Goal: Task Accomplishment & Management: Complete application form

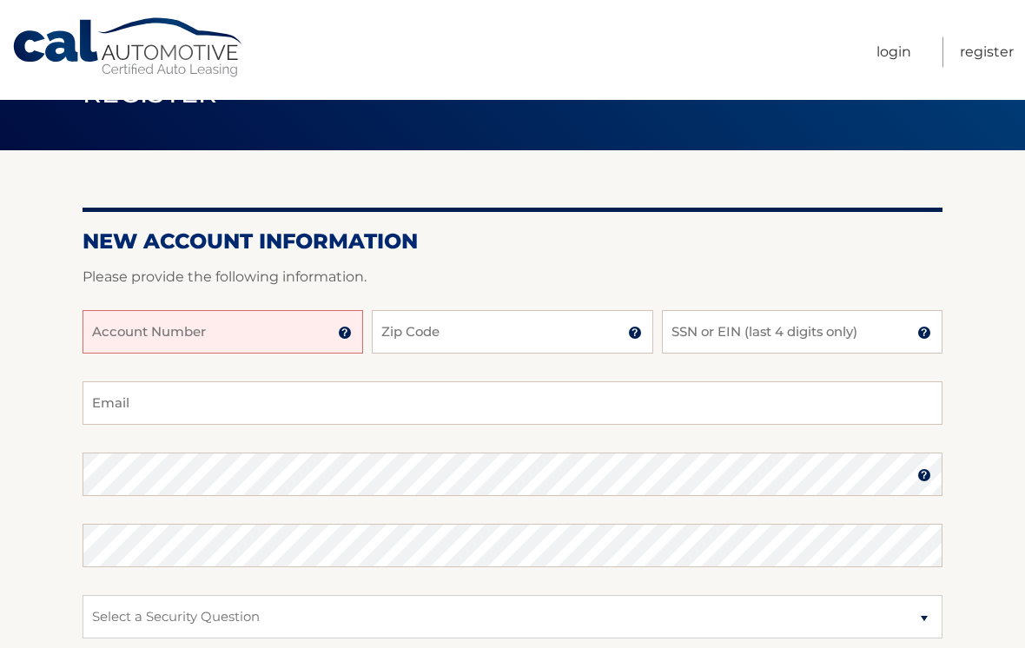
scroll to position [62, 0]
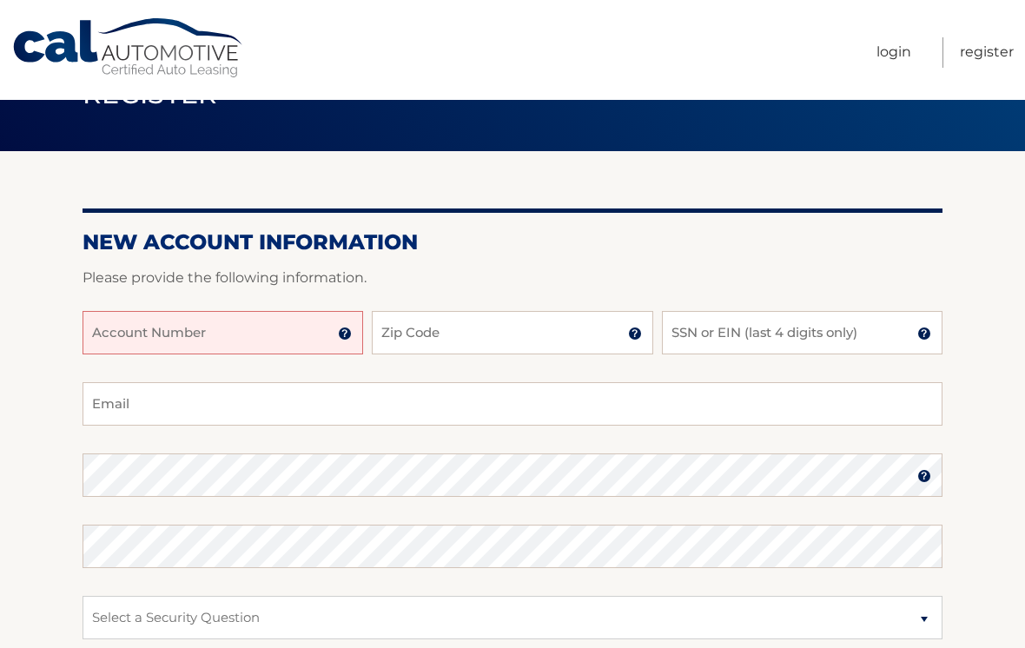
click at [281, 336] on input "Account Number" at bounding box center [223, 332] width 281 height 43
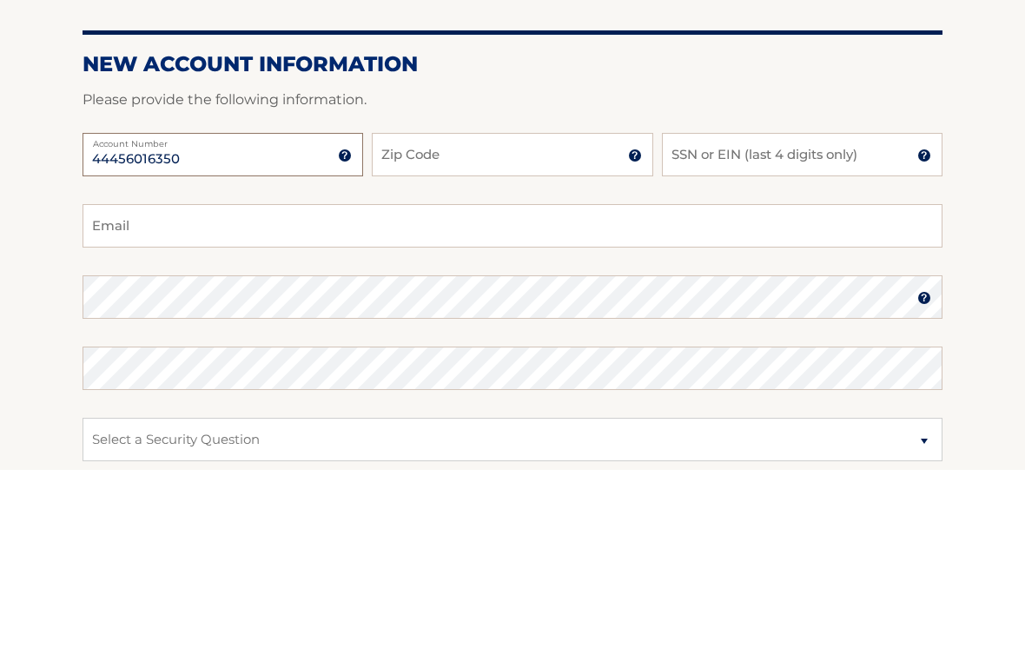
type input "44456016350"
click at [558, 311] on input "Zip Code" at bounding box center [512, 332] width 281 height 43
type input "07012"
click at [854, 311] on input "SSN or EIN (last 4 digits only)" at bounding box center [802, 332] width 281 height 43
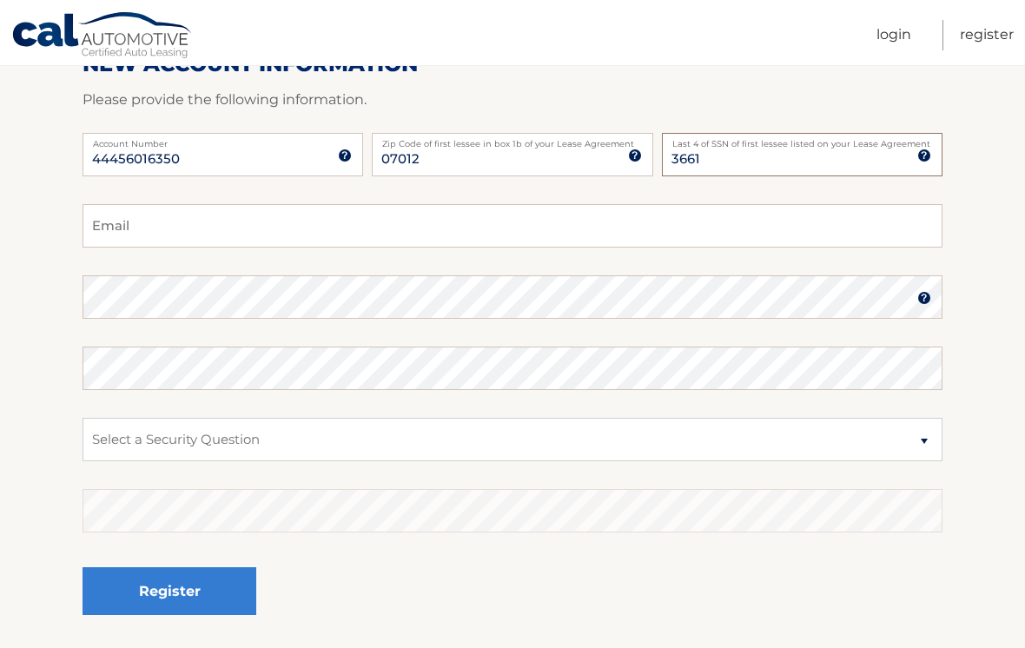
type input "3661"
click at [397, 226] on input "Email" at bounding box center [513, 225] width 860 height 43
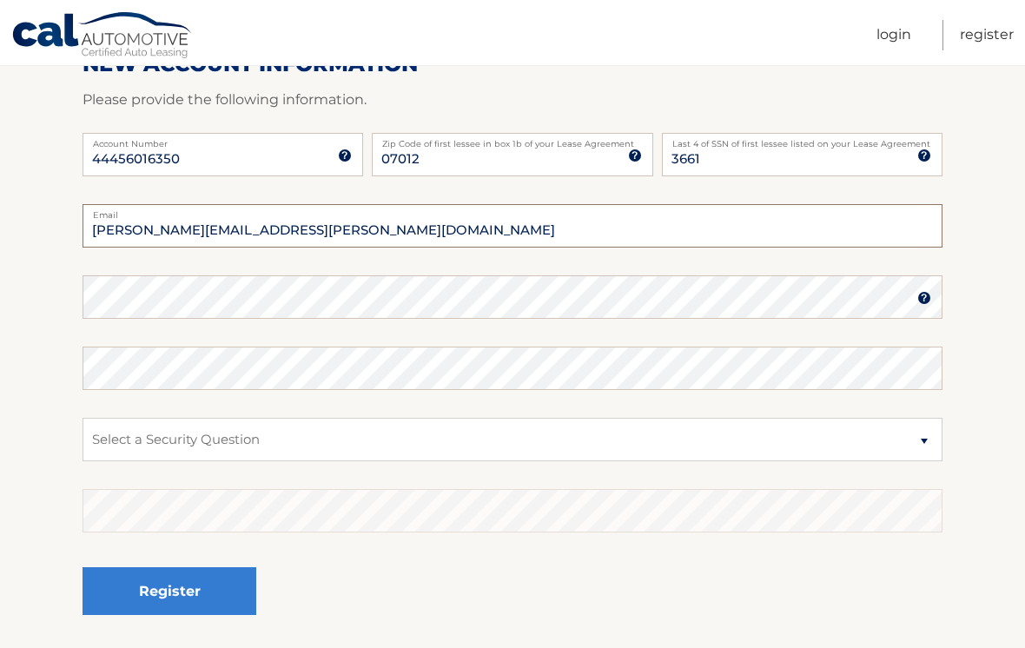
type input "gonzalez.mariaa@yahoo.com"
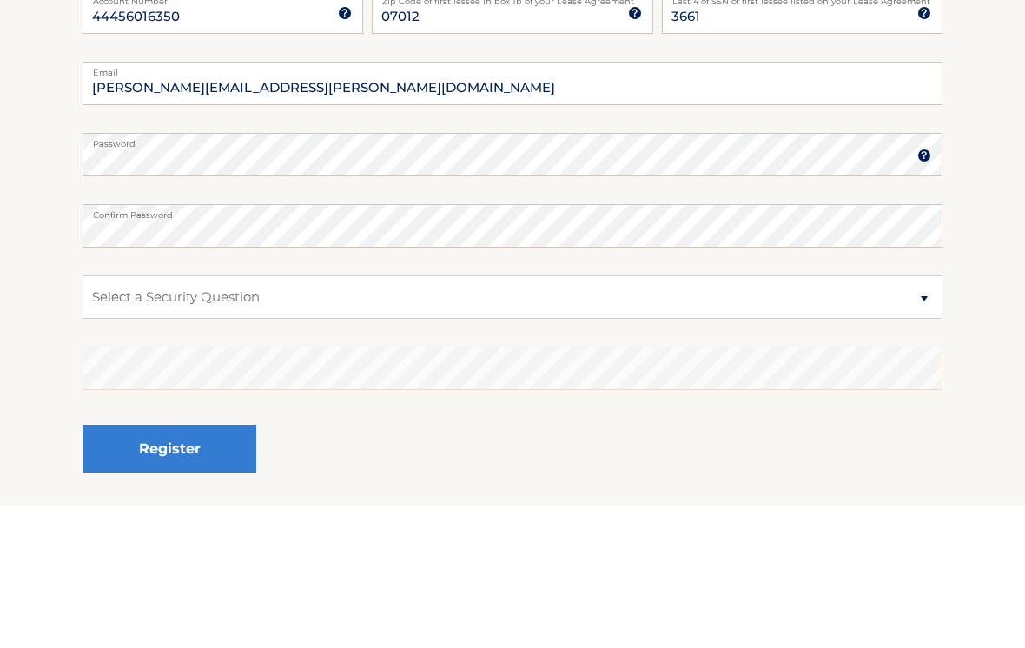
scroll to position [347, 0]
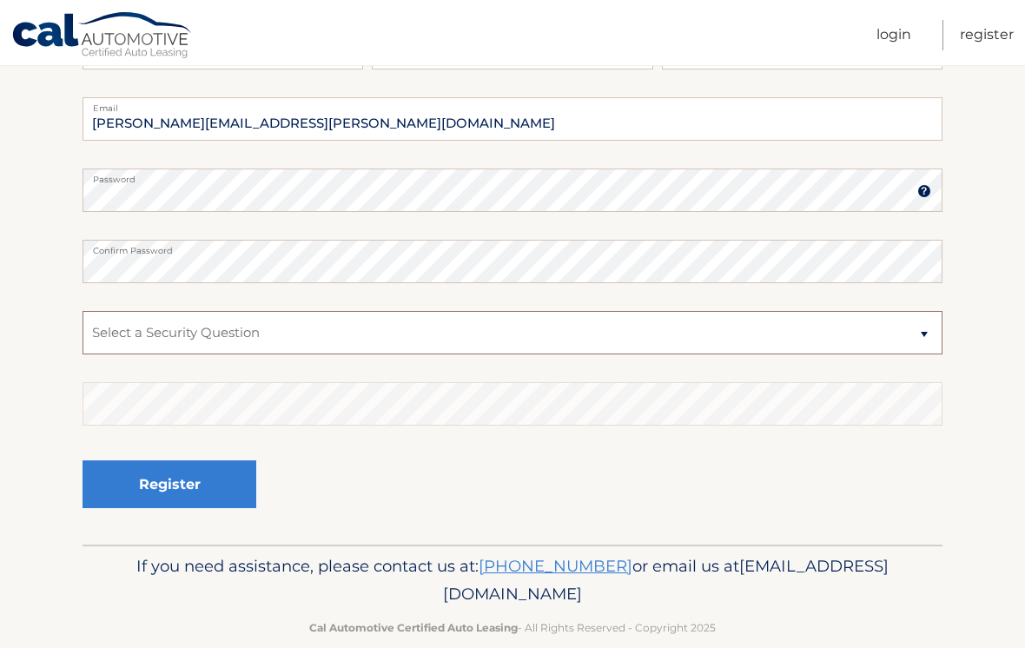
click at [927, 333] on select "Select a Security Question What was the name of your elementary school? What is…" at bounding box center [513, 332] width 860 height 43
select select "2"
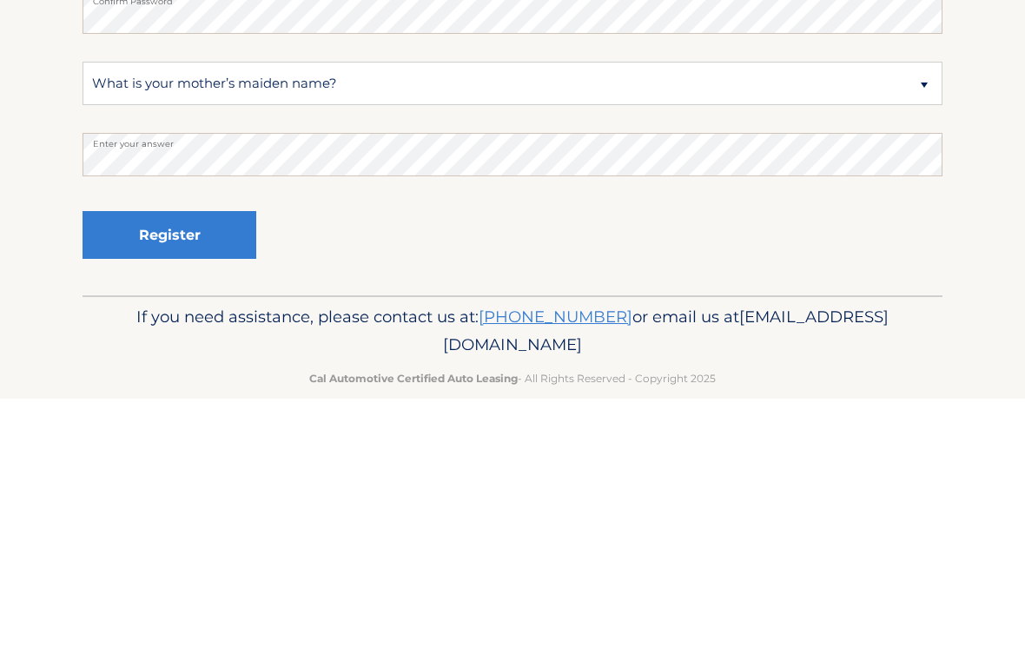
click at [166, 460] on button "Register" at bounding box center [170, 484] width 174 height 48
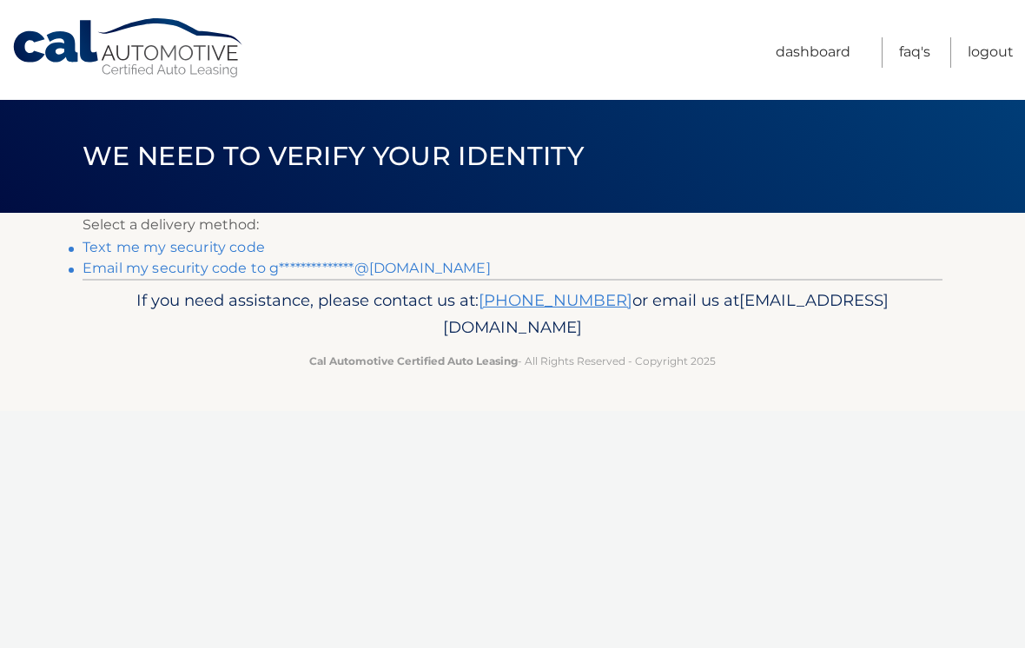
click at [237, 244] on link "Text me my security code" at bounding box center [174, 247] width 182 height 17
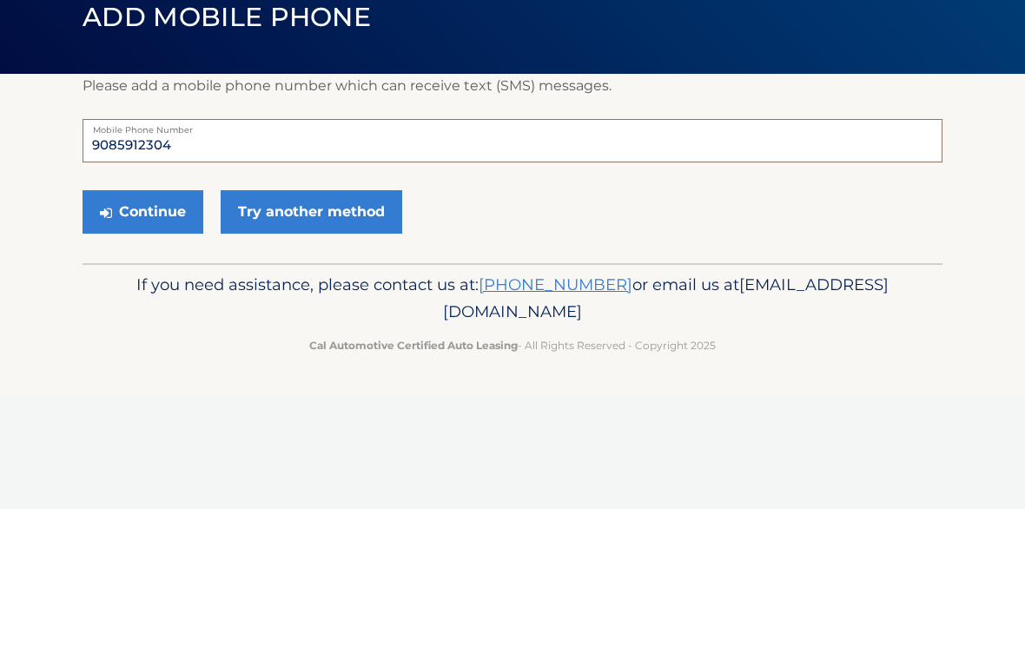
type input "9085912304"
click at [179, 329] on button "Continue" at bounding box center [143, 350] width 121 height 43
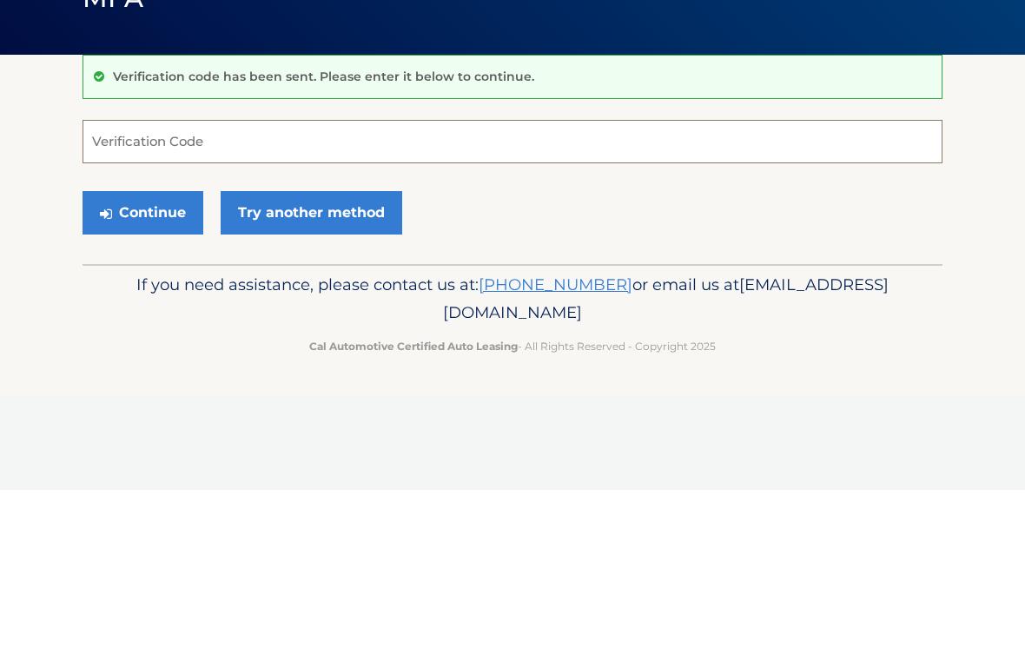
click at [273, 278] on input "Verification Code" at bounding box center [513, 299] width 860 height 43
click at [285, 278] on input "Verification Code" at bounding box center [513, 299] width 860 height 43
click at [157, 278] on input "Verification Code" at bounding box center [513, 299] width 860 height 43
click at [272, 278] on input "Verification Code" at bounding box center [513, 299] width 860 height 43
type input "527007"
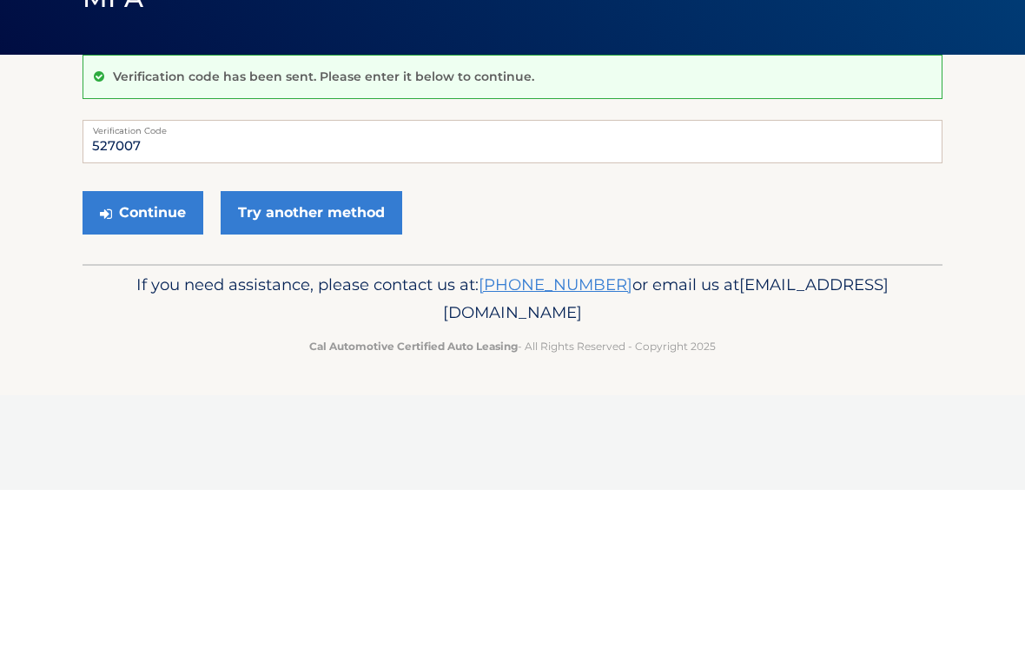
click at [168, 349] on button "Continue" at bounding box center [143, 370] width 121 height 43
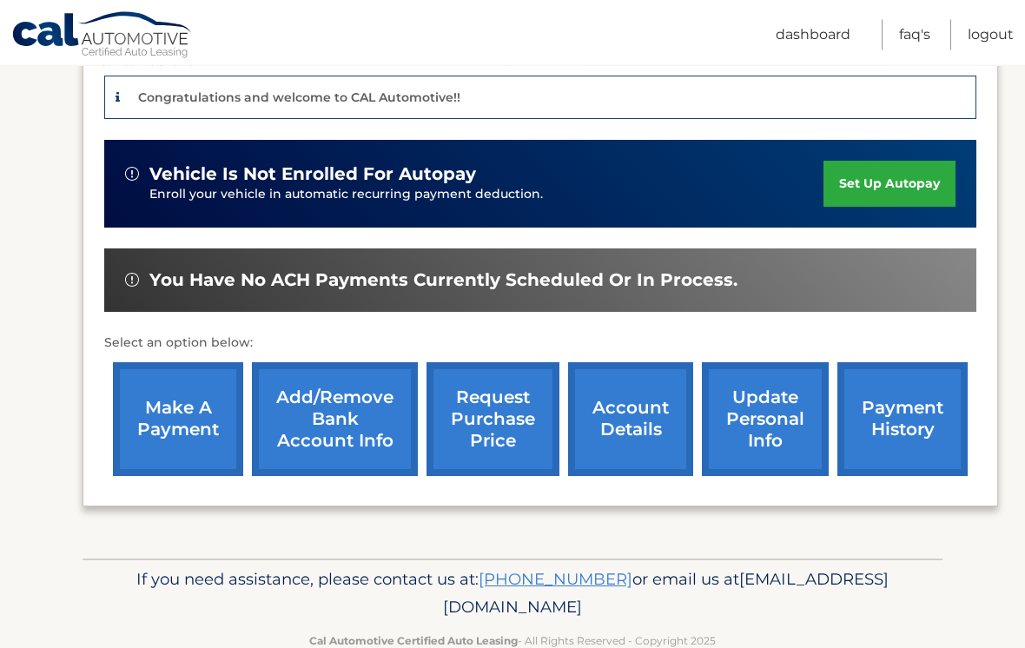
scroll to position [428, 0]
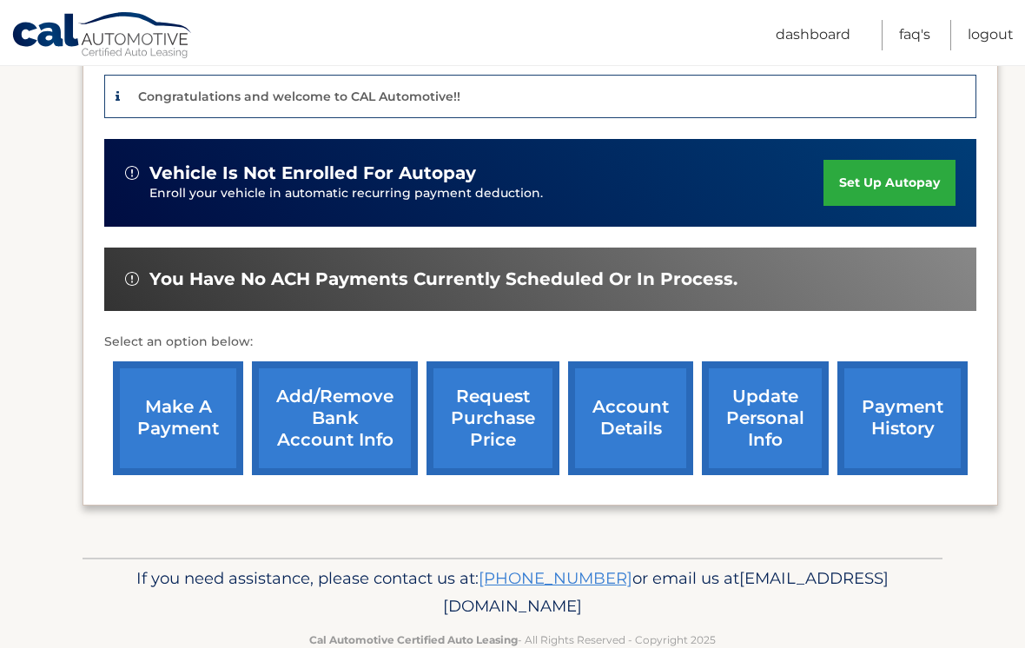
click at [904, 188] on link "set up autopay" at bounding box center [889, 183] width 132 height 46
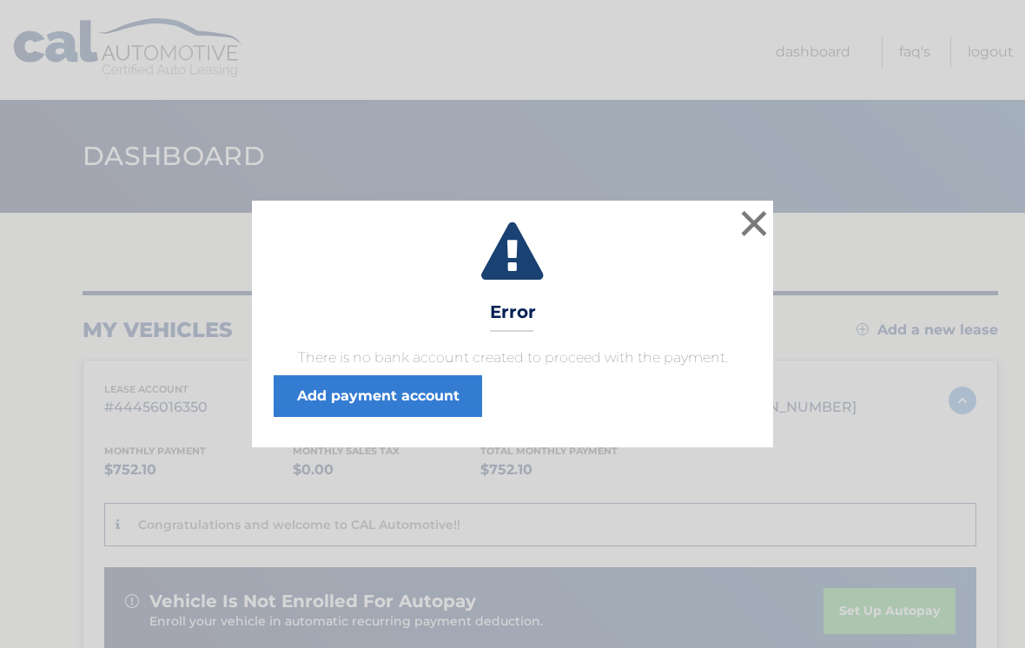
click at [430, 406] on link "Add payment account" at bounding box center [378, 396] width 208 height 42
click at [751, 231] on button "×" at bounding box center [753, 223] width 35 height 35
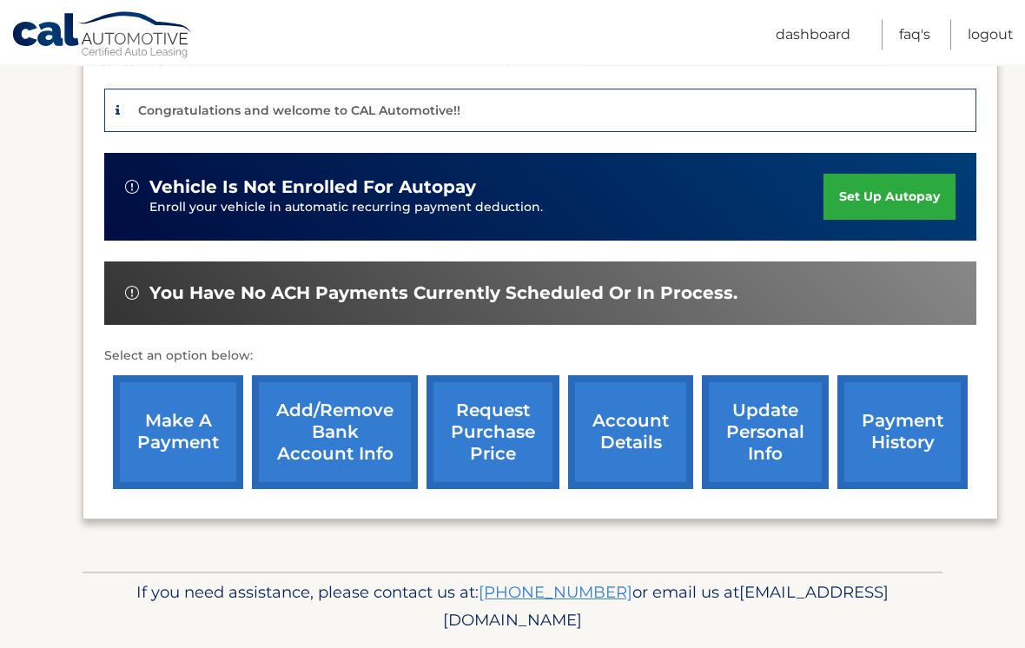
scroll to position [414, 0]
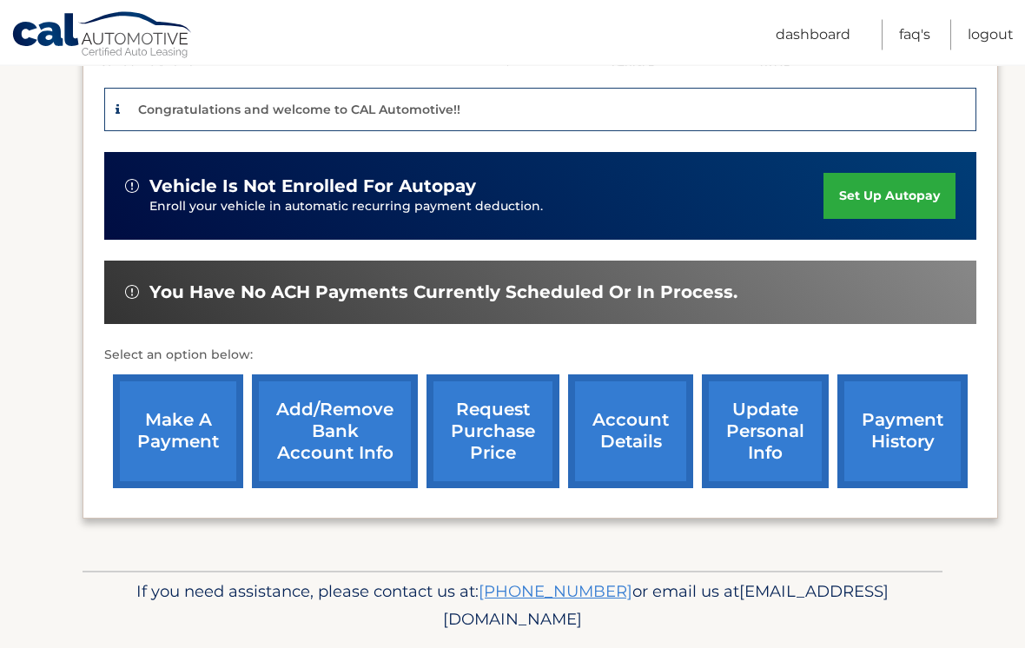
click at [320, 201] on p "Enroll your vehicle in automatic recurring payment deduction." at bounding box center [486, 207] width 674 height 19
click at [405, 201] on p "Enroll your vehicle in automatic recurring payment deduction." at bounding box center [486, 207] width 674 height 19
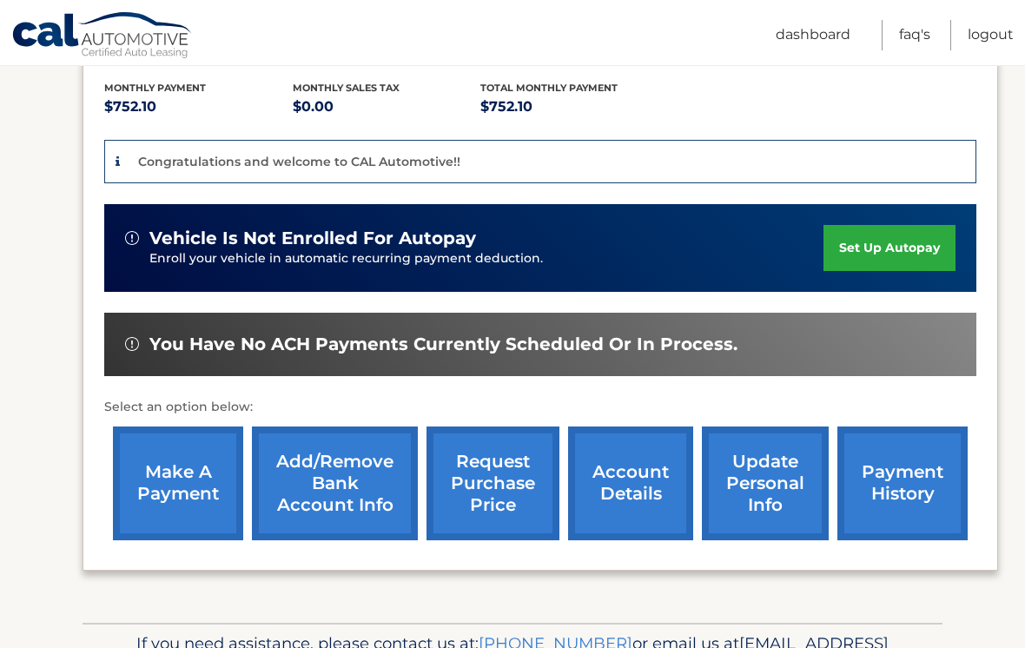
scroll to position [364, 0]
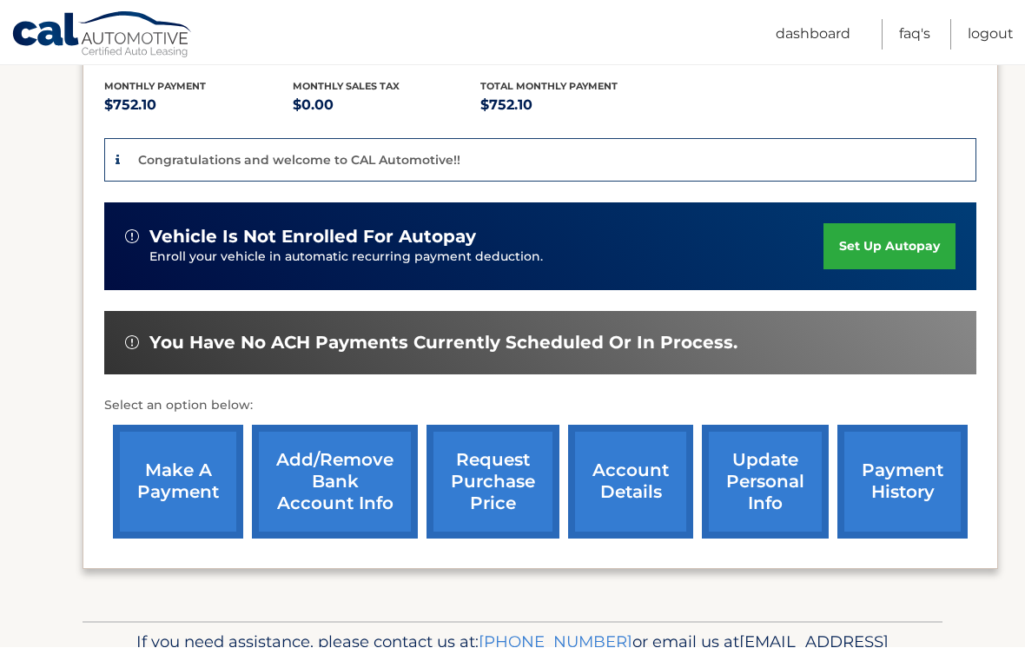
click at [810, 36] on link "Dashboard" at bounding box center [813, 35] width 75 height 30
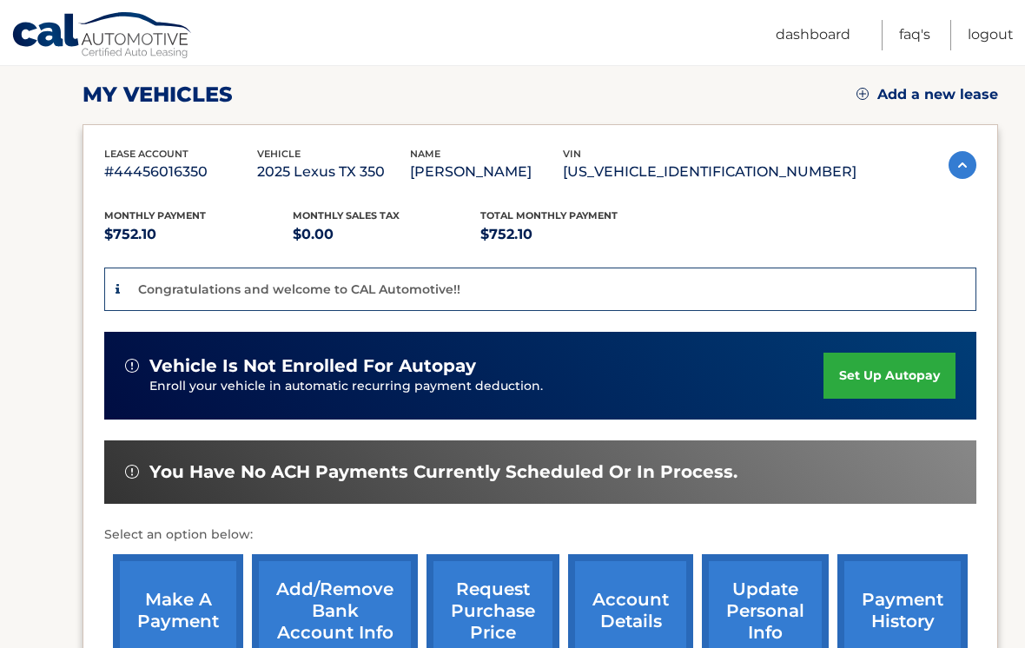
scroll to position [253, 0]
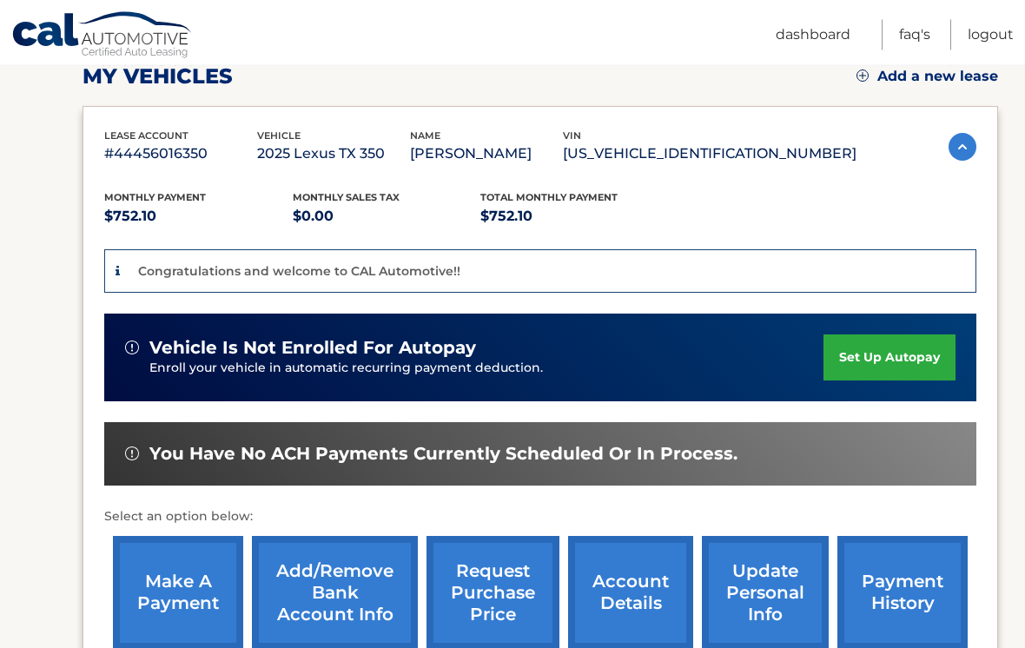
click at [908, 359] on link "set up autopay" at bounding box center [889, 358] width 132 height 46
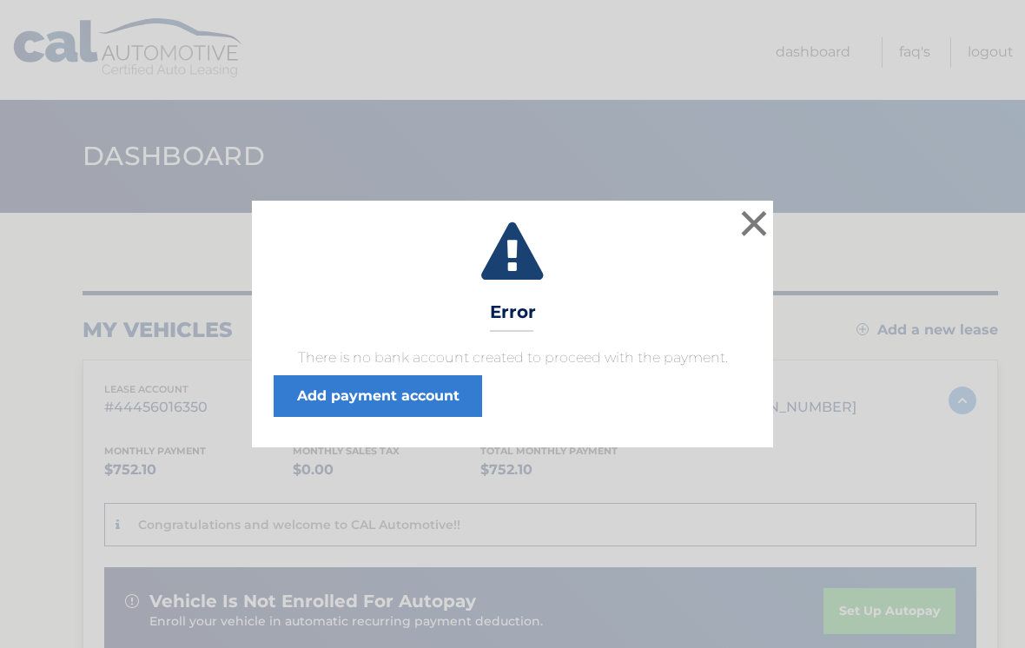
click at [760, 221] on button "×" at bounding box center [753, 223] width 35 height 35
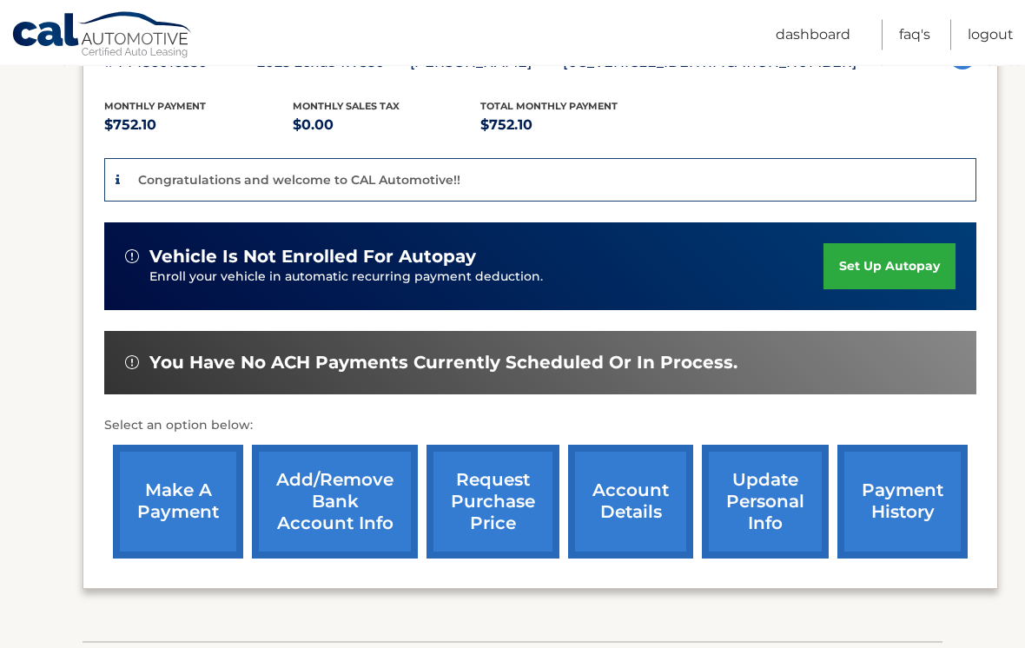
scroll to position [346, 0]
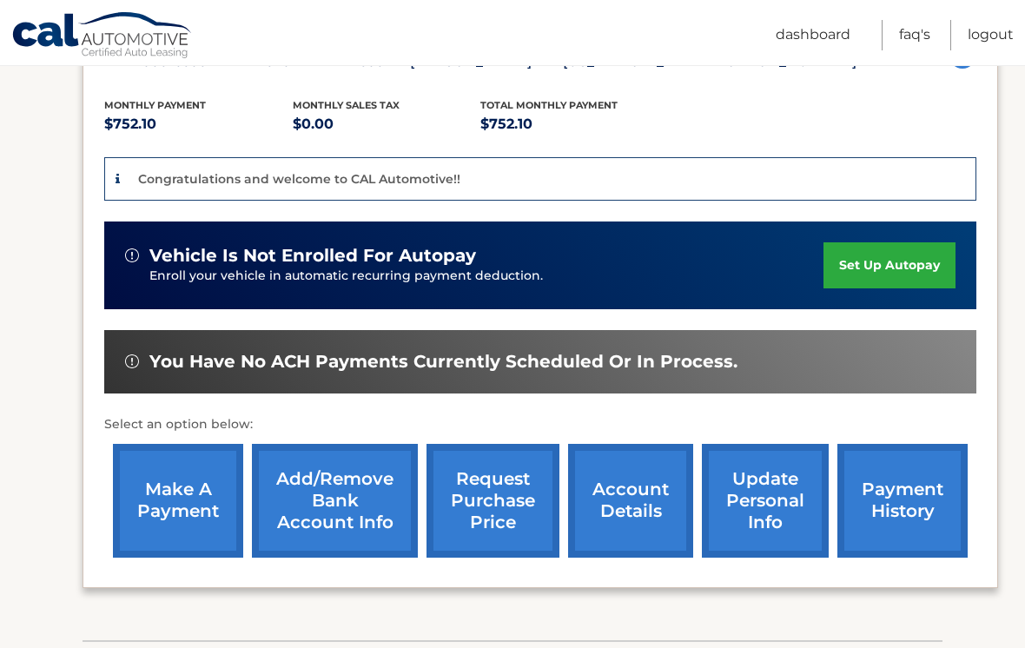
click at [351, 506] on link "Add/Remove bank account info" at bounding box center [335, 501] width 166 height 114
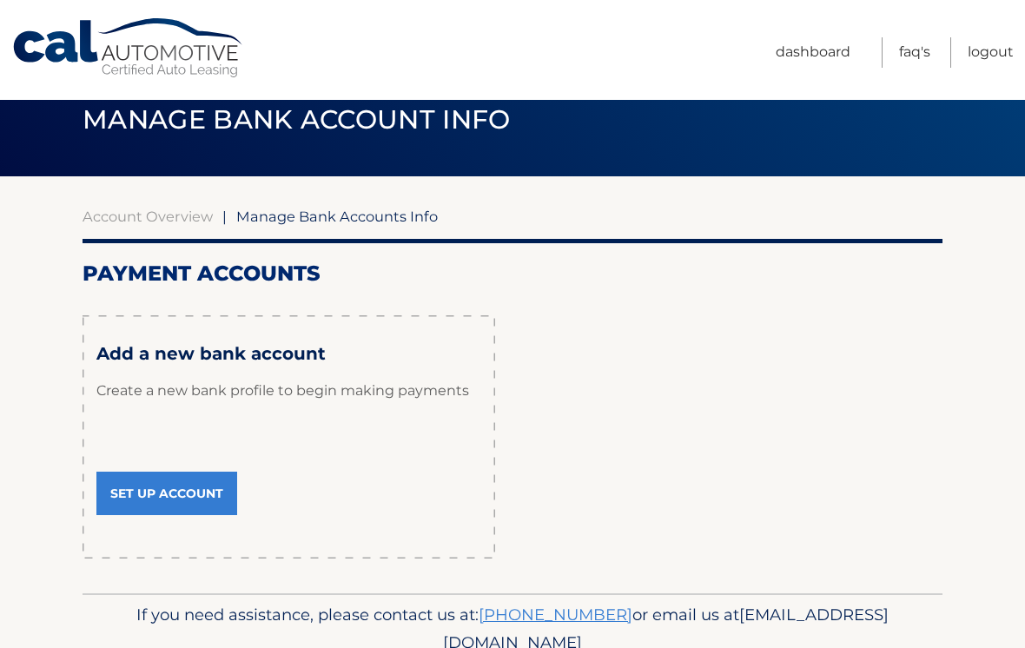
scroll to position [85, 0]
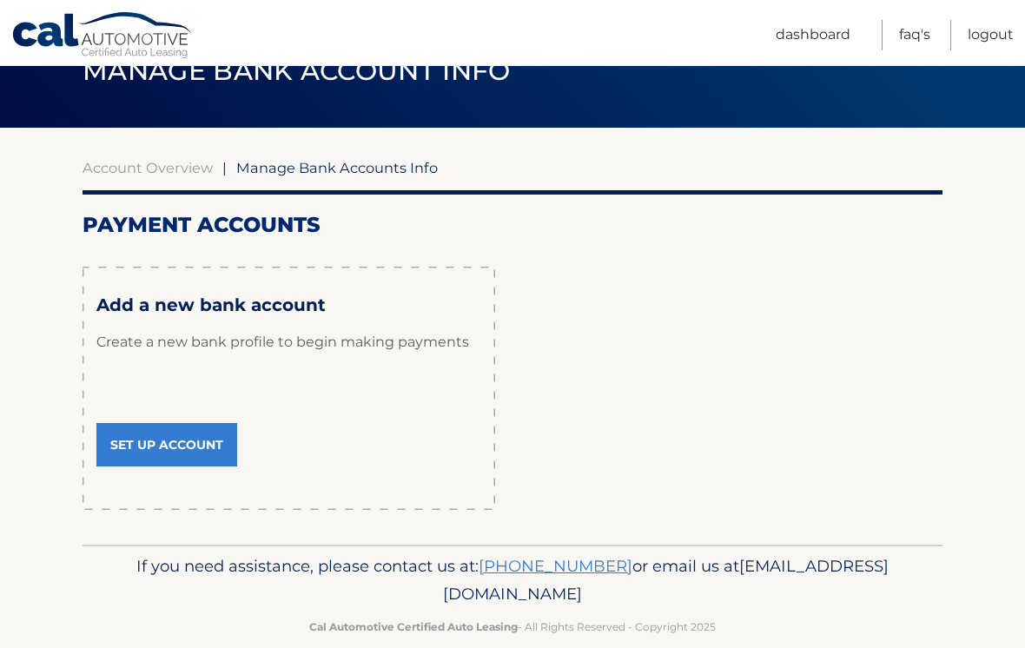
click at [215, 447] on link "Set Up Account" at bounding box center [166, 444] width 141 height 43
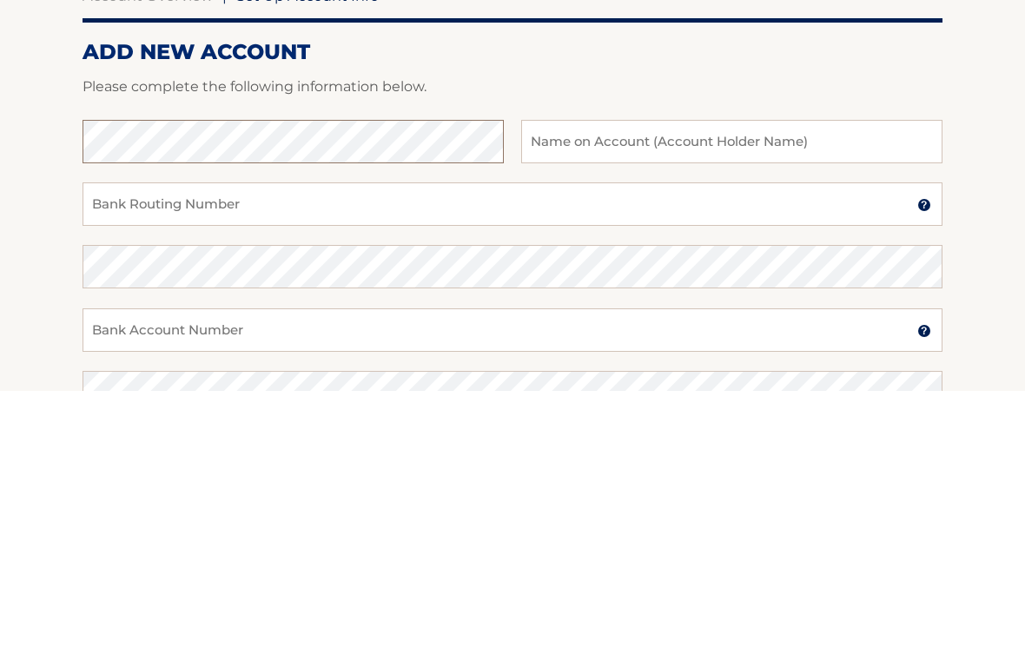
scroll to position [257, 0]
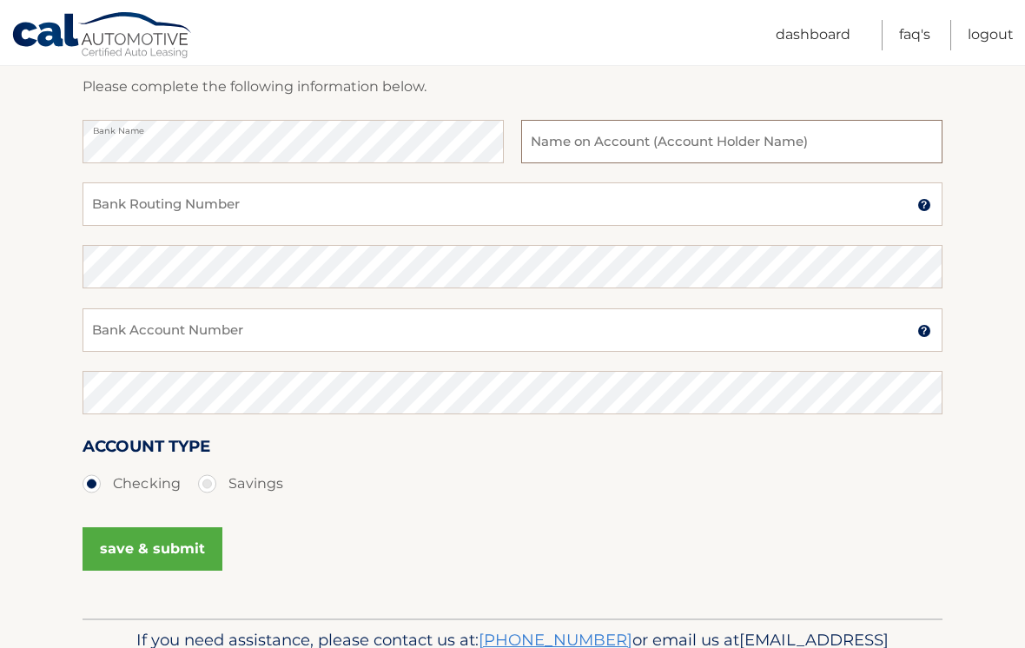
click at [752, 150] on input "text" at bounding box center [731, 141] width 421 height 43
type input "[PERSON_NAME]"
click at [281, 201] on input "Bank Routing Number" at bounding box center [513, 203] width 860 height 43
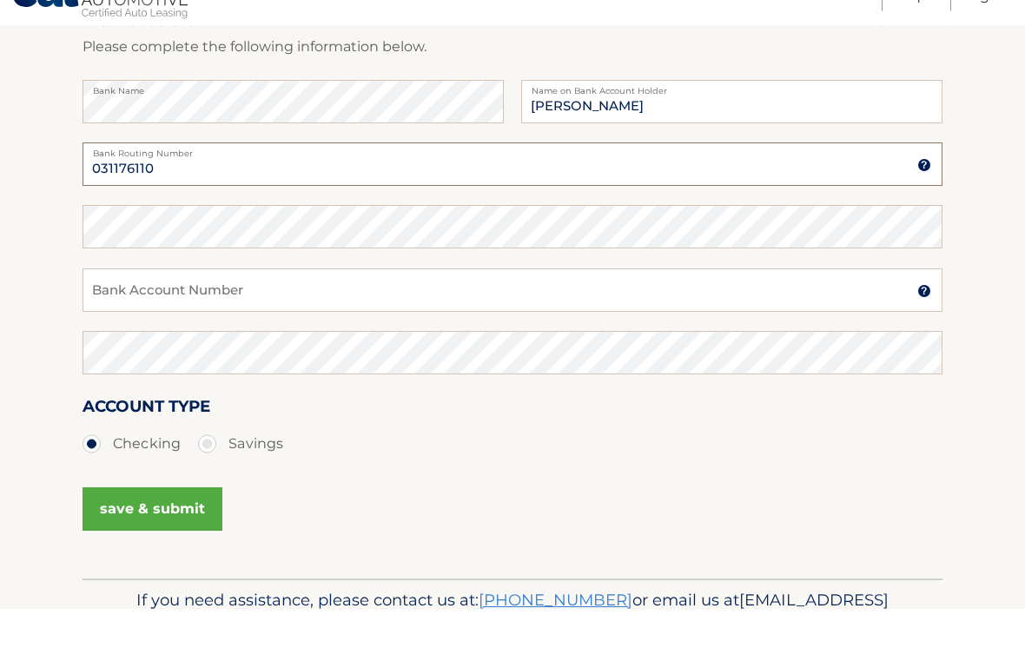
type input "031176110"
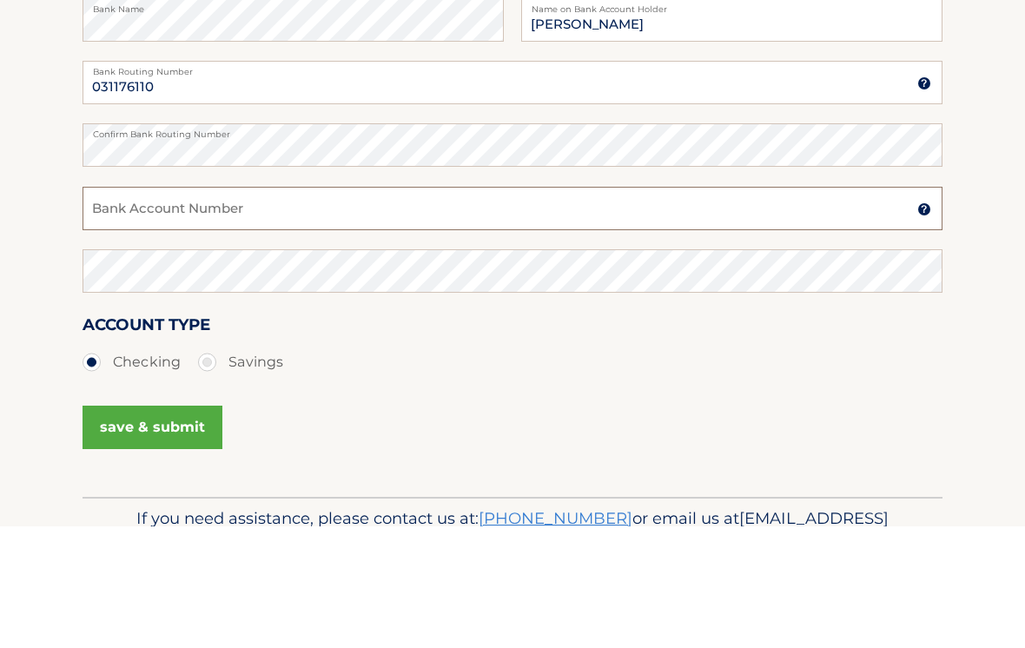
click at [276, 308] on input "Bank Account Number" at bounding box center [513, 329] width 860 height 43
type input "36273321393"
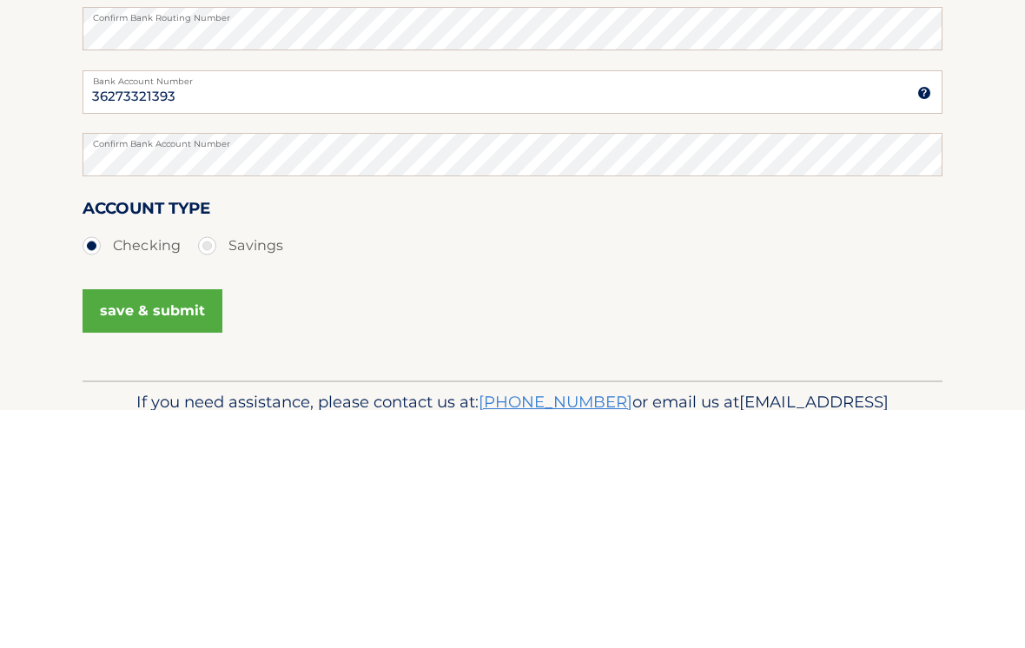
scroll to position [330, 0]
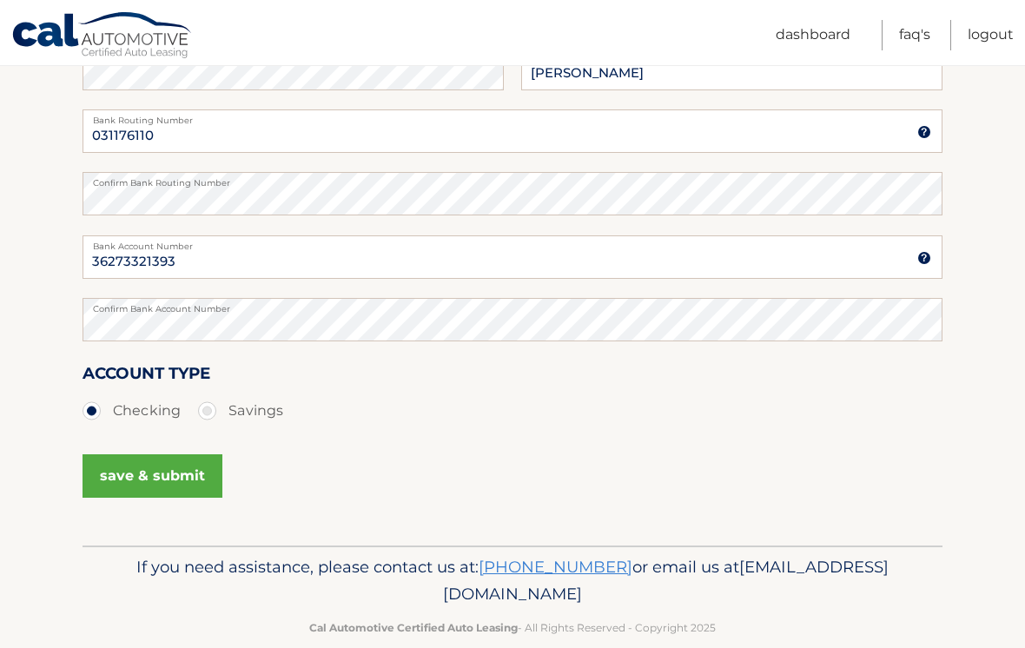
click at [176, 486] on button "save & submit" at bounding box center [153, 475] width 140 height 43
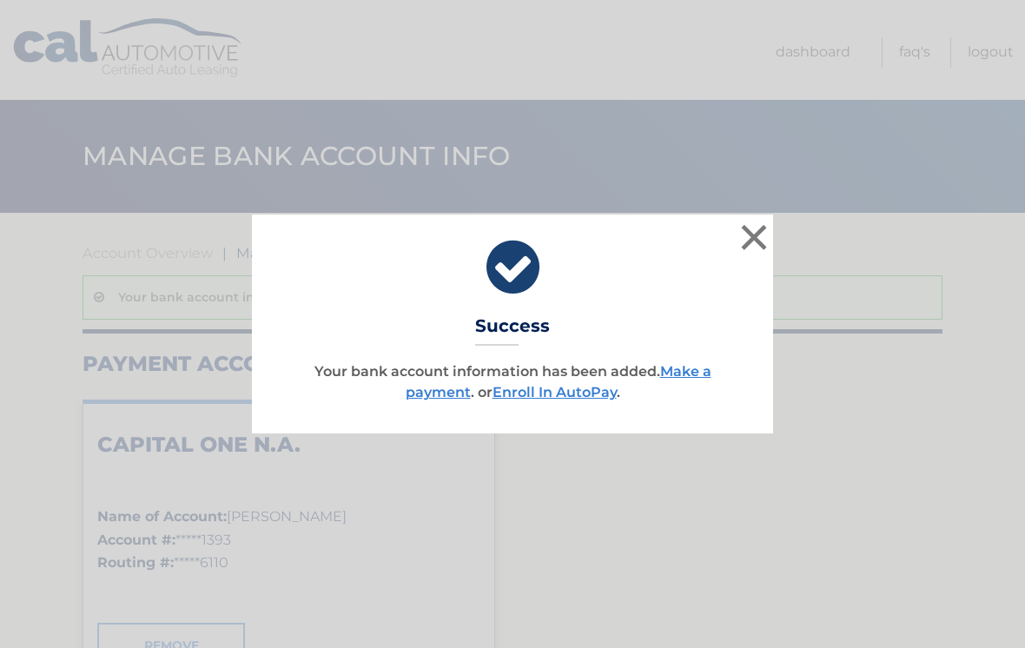
click at [565, 400] on link "Enroll In AutoPay" at bounding box center [554, 392] width 124 height 17
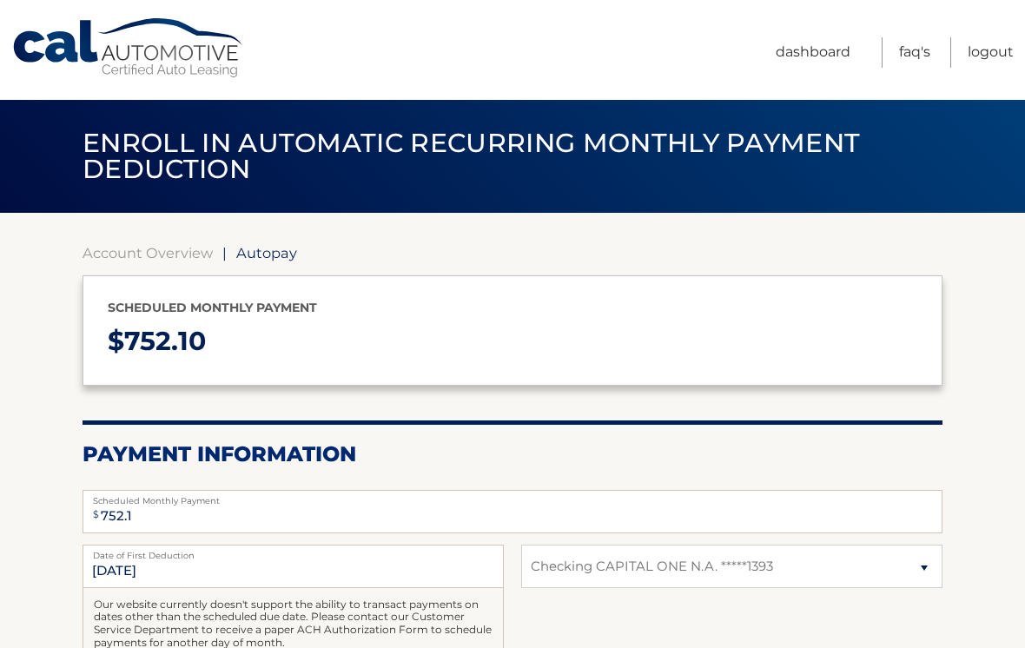
select select "M2ExYmViYTQtYTI1MS00YTYwLTgzYzMtOWI5NGM3MGI2NjEw"
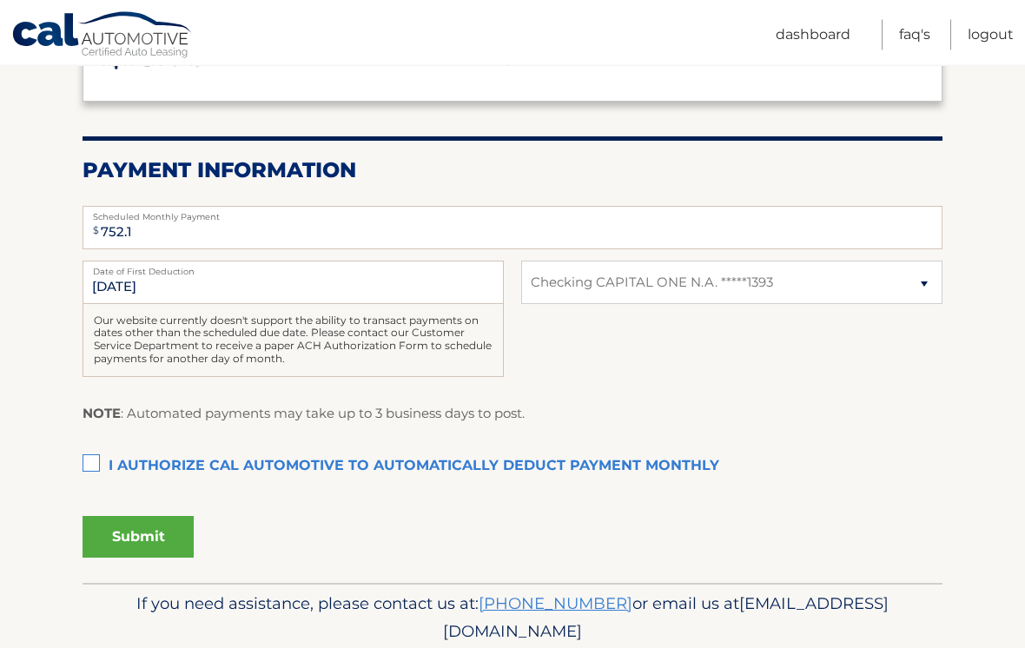
scroll to position [318, 0]
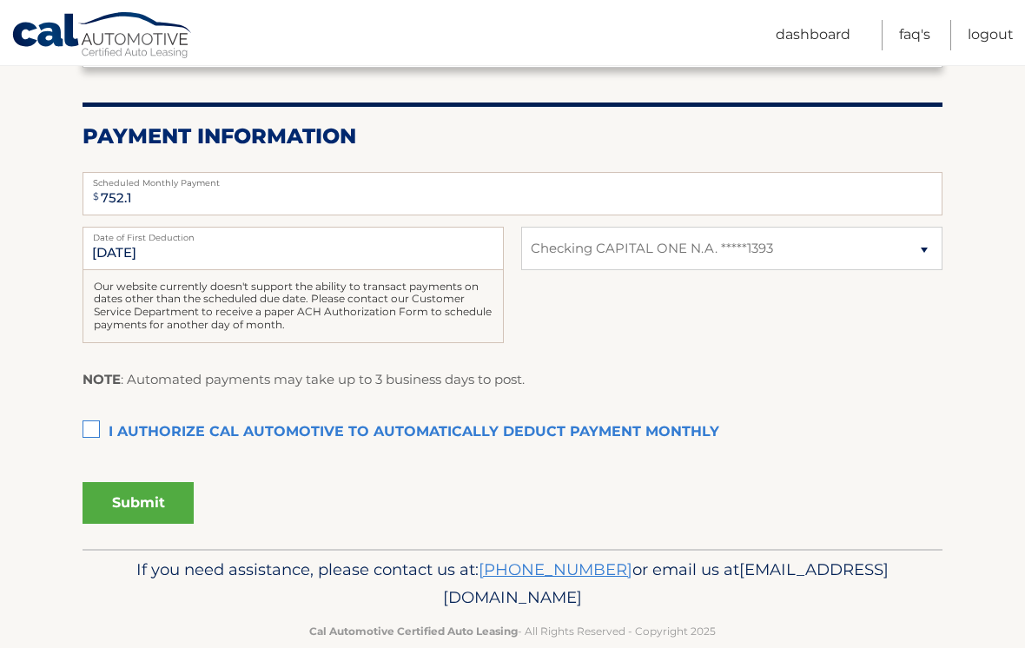
click at [106, 435] on label "I authorize cal automotive to automatically deduct payment monthly This checkbo…" at bounding box center [513, 432] width 860 height 35
click at [0, 0] on input "I authorize cal automotive to automatically deduct payment monthly This checkbo…" at bounding box center [0, 0] width 0 height 0
click at [158, 512] on button "Submit" at bounding box center [138, 503] width 111 height 42
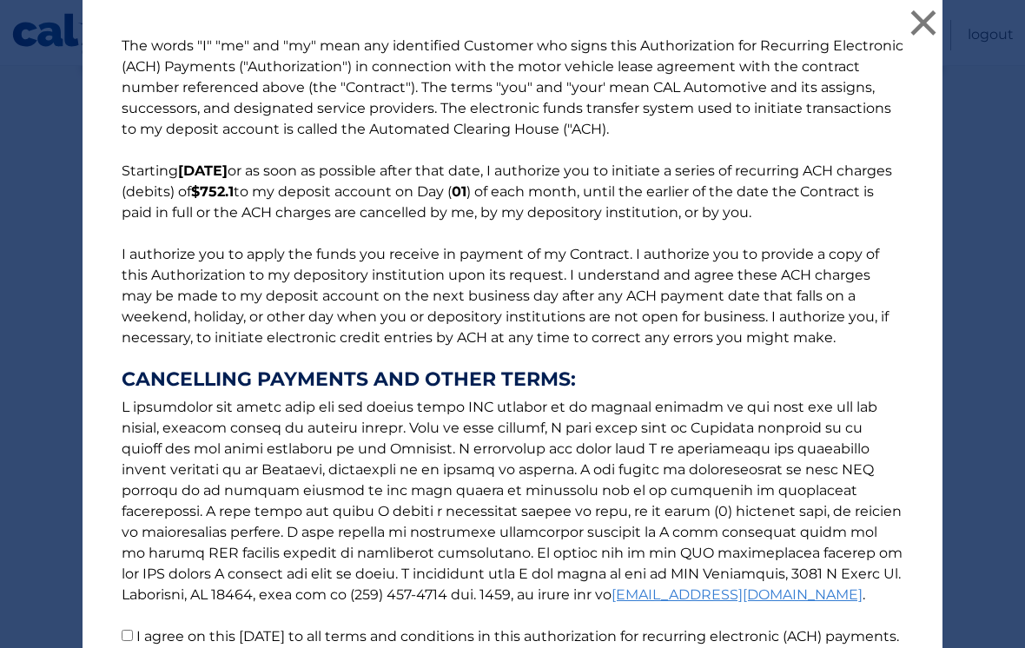
click at [927, 31] on button "×" at bounding box center [923, 22] width 35 height 35
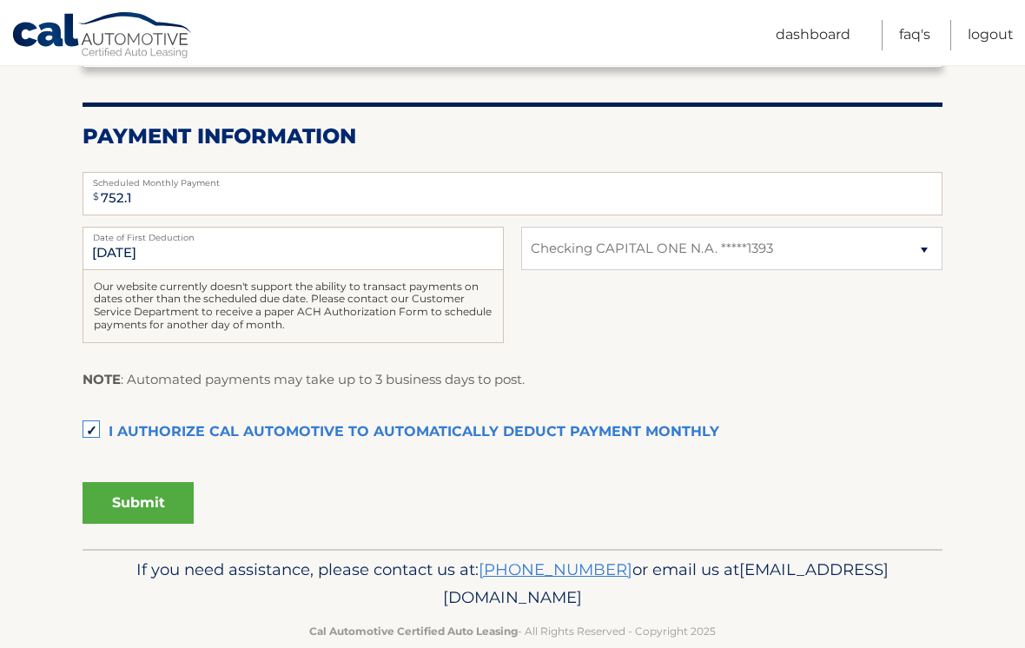
click at [156, 502] on button "Submit" at bounding box center [138, 503] width 111 height 42
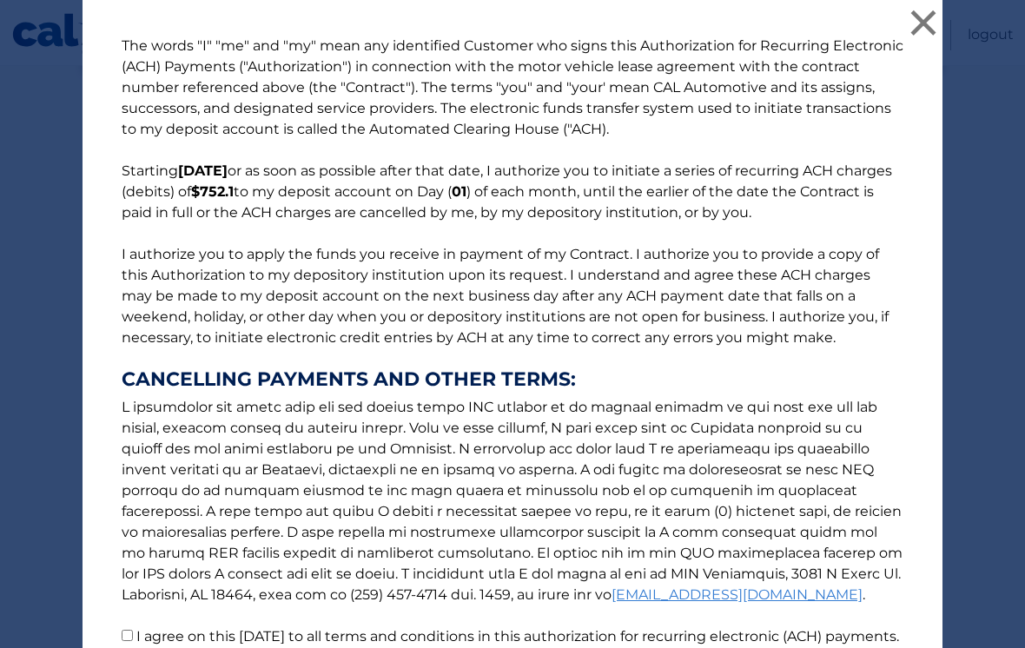
click at [931, 32] on button "×" at bounding box center [923, 22] width 35 height 35
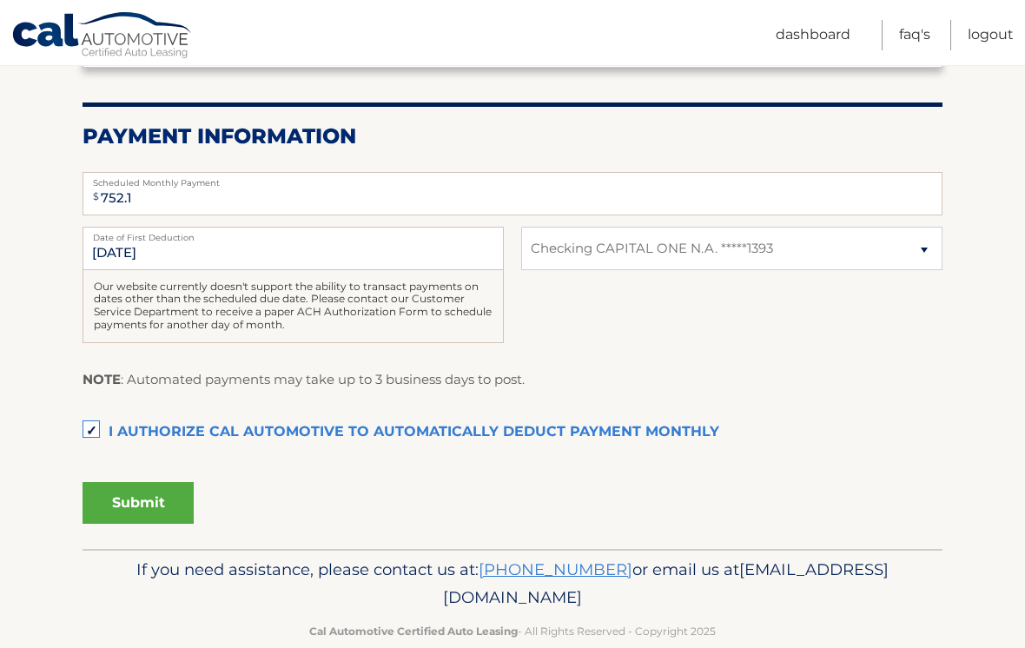
click at [147, 505] on button "Submit" at bounding box center [138, 503] width 111 height 42
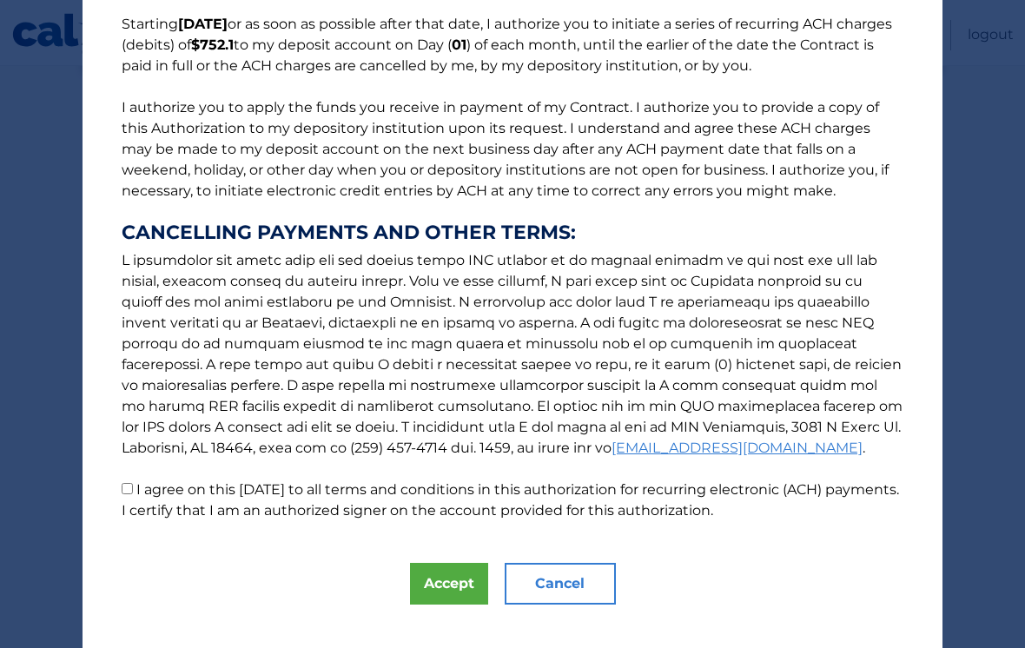
scroll to position [146, 0]
click at [439, 588] on button "Accept" at bounding box center [449, 585] width 78 height 42
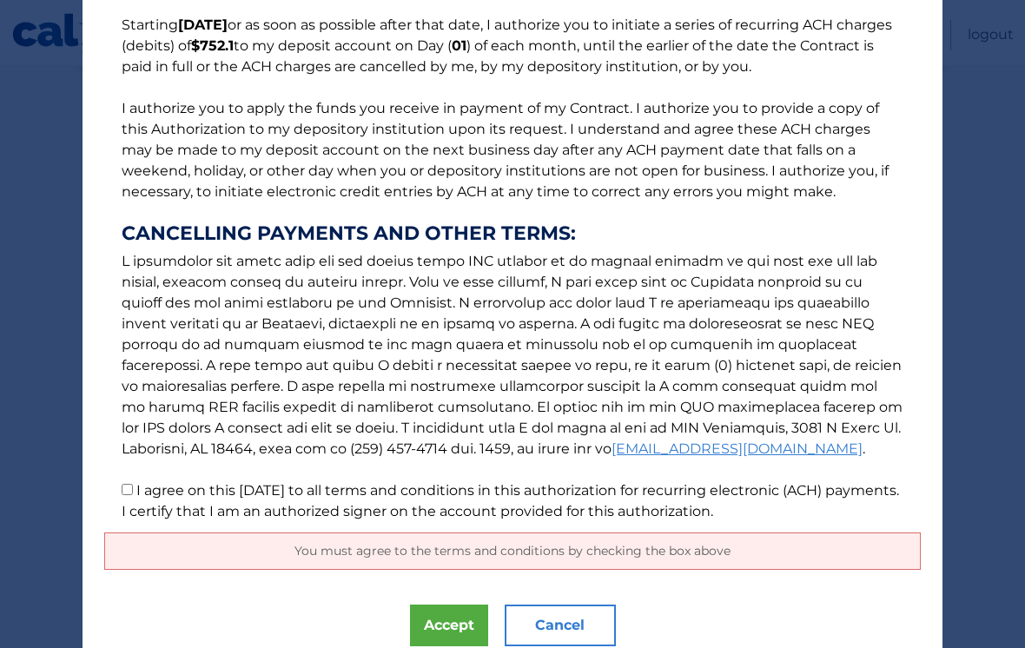
click at [455, 637] on button "Accept" at bounding box center [449, 625] width 78 height 42
click at [132, 491] on input "I agree on this 09/26/2025 to all terms and conditions in this authorization fo…" at bounding box center [127, 489] width 11 height 11
checkbox input "true"
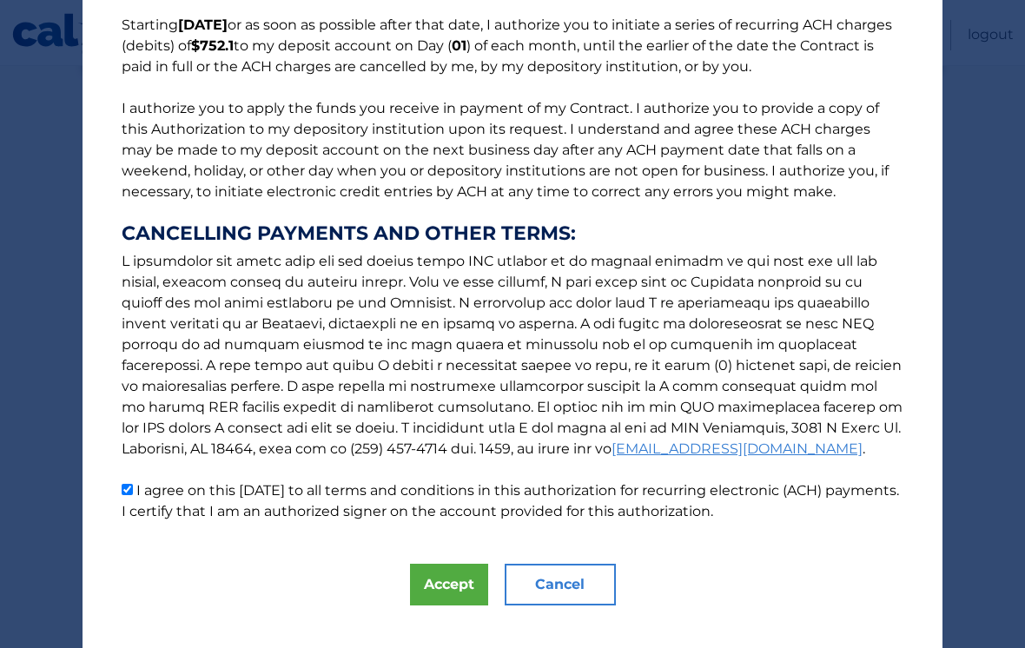
click at [437, 582] on button "Accept" at bounding box center [449, 585] width 78 height 42
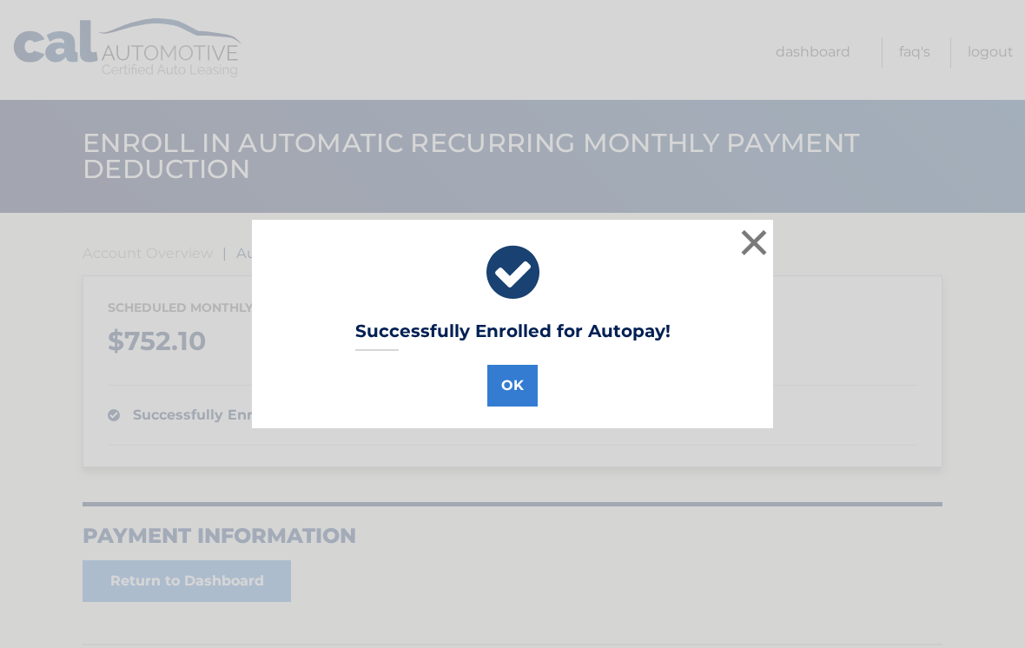
click at [507, 394] on button "OK" at bounding box center [512, 386] width 50 height 42
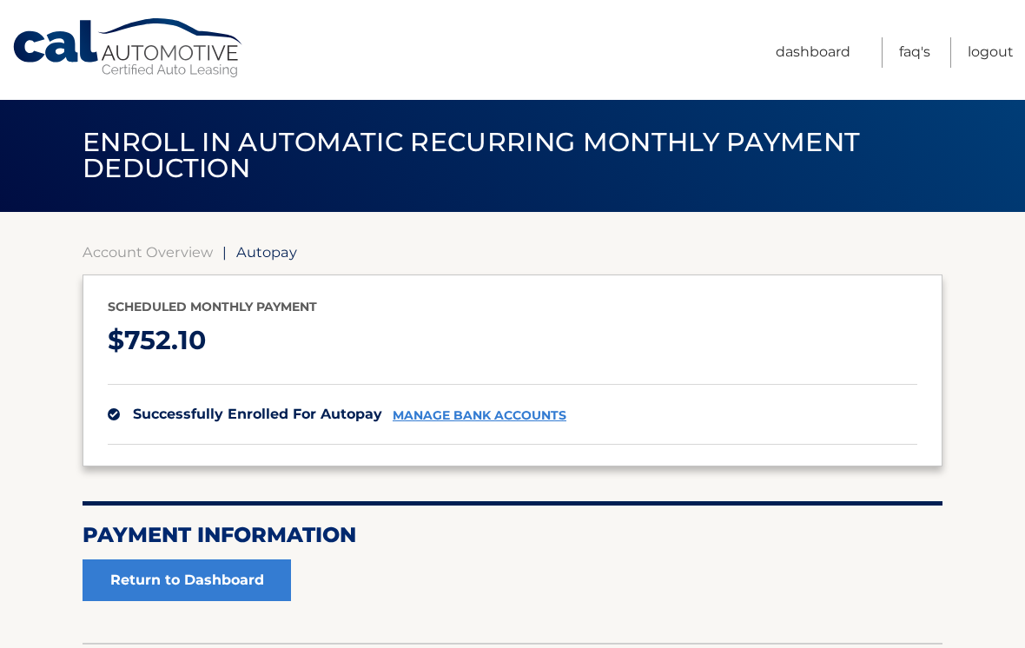
scroll to position [3, 0]
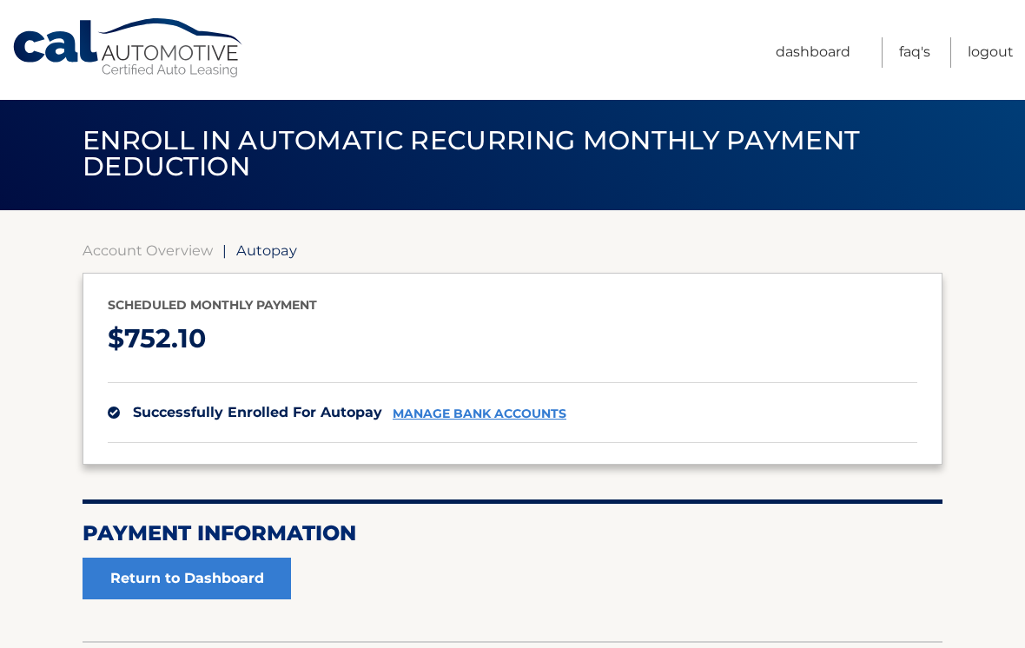
click at [234, 578] on link "Return to Dashboard" at bounding box center [187, 579] width 208 height 42
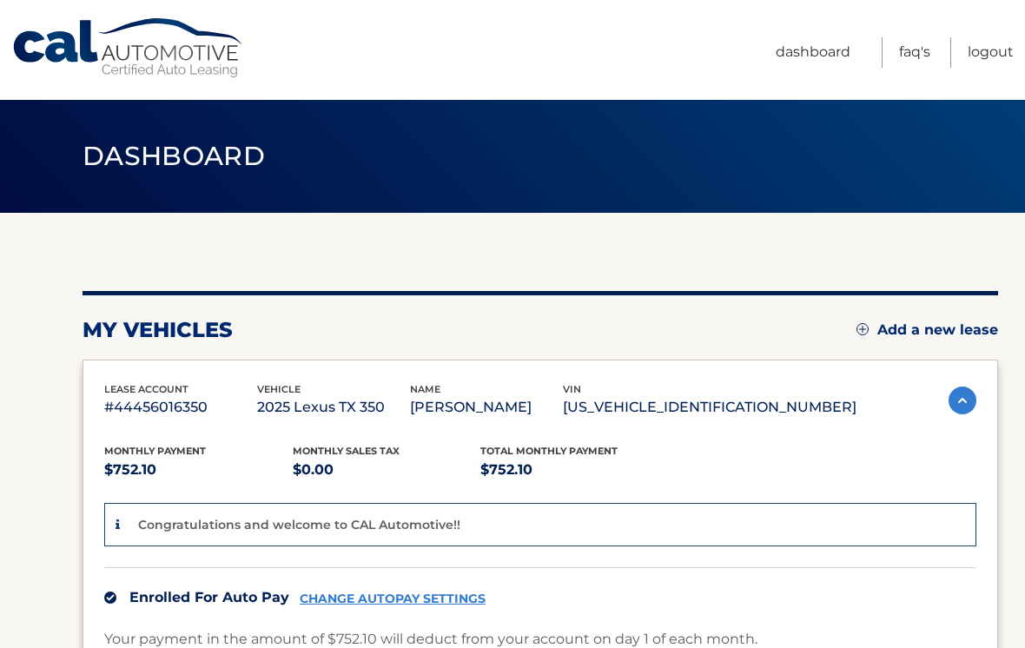
click at [1000, 63] on link "Logout" at bounding box center [990, 52] width 46 height 30
